Goal: Check status: Check status

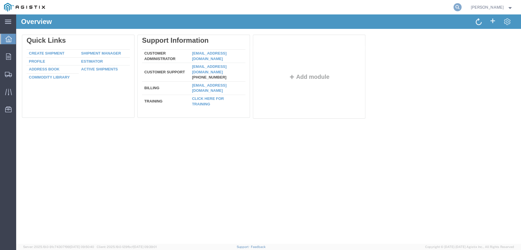
click at [459, 7] on icon at bounding box center [457, 7] width 8 height 8
paste input "S100622741"
type input "S100622741"
